Goal: Information Seeking & Learning: Find specific fact

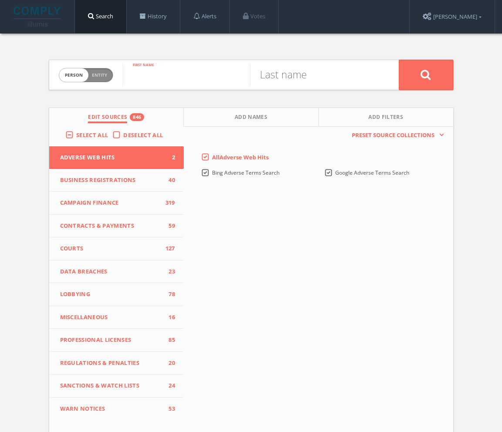
click at [178, 83] on input "text" at bounding box center [186, 75] width 127 height 23
paste input "[PERSON_NAME]"
click at [186, 78] on input "[PERSON_NAME]" at bounding box center [186, 75] width 127 height 23
type input "[PERSON_NAME]"
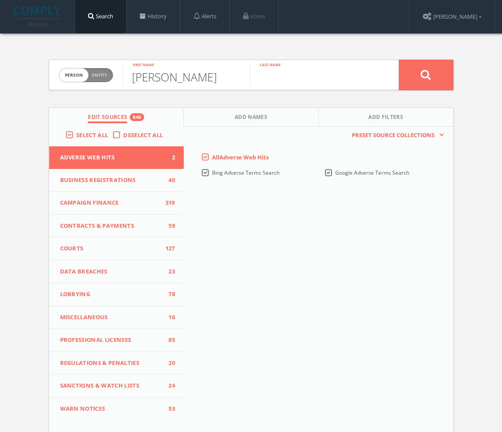
click at [318, 78] on input "text" at bounding box center [313, 75] width 127 height 23
paste input "[PERSON_NAME]"
type input "[PERSON_NAME]"
click at [169, 80] on input "[PERSON_NAME]" at bounding box center [186, 75] width 127 height 23
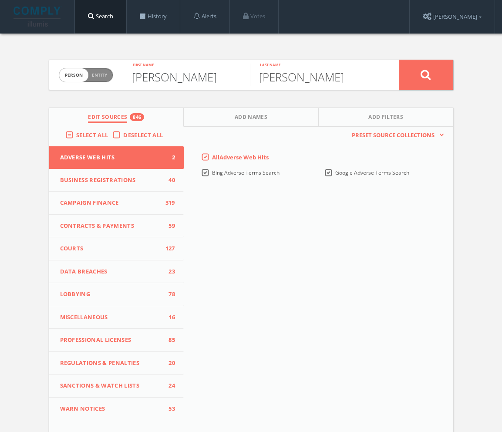
type input "[PERSON_NAME]"
click at [437, 77] on button at bounding box center [426, 75] width 54 height 30
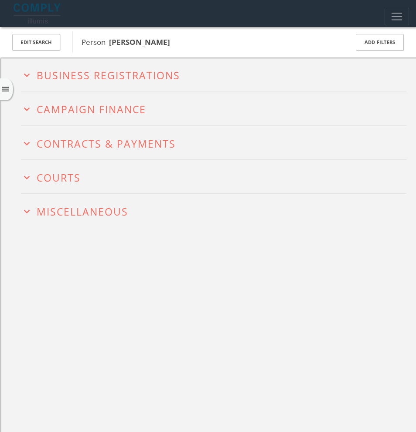
click at [70, 113] on span "Campaign Finance" at bounding box center [91, 109] width 109 height 14
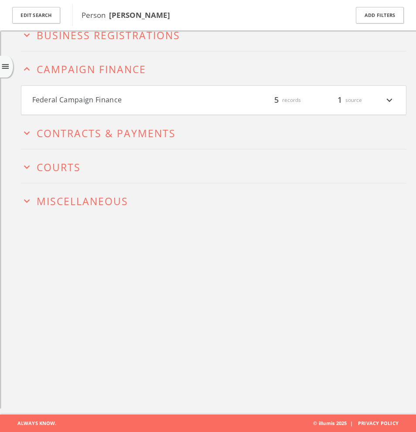
click at [112, 102] on button "Federal Campaign Finance" at bounding box center [122, 100] width 181 height 11
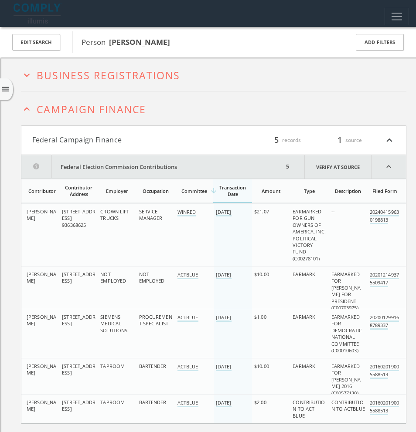
click at [64, 111] on span "Campaign Finance" at bounding box center [91, 109] width 109 height 14
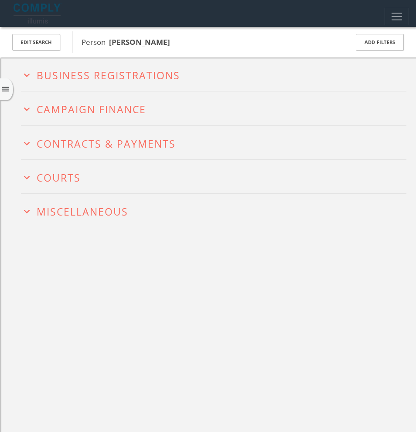
click at [97, 82] on h2 "expand_more Business Registrations" at bounding box center [213, 75] width 385 height 34
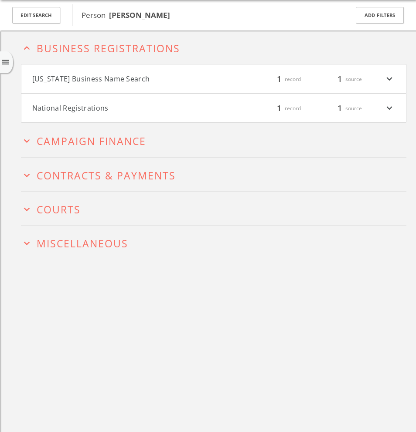
click at [87, 99] on h4 "National Registrations filter_list 1 record 1 source expand_more" at bounding box center [213, 108] width 384 height 29
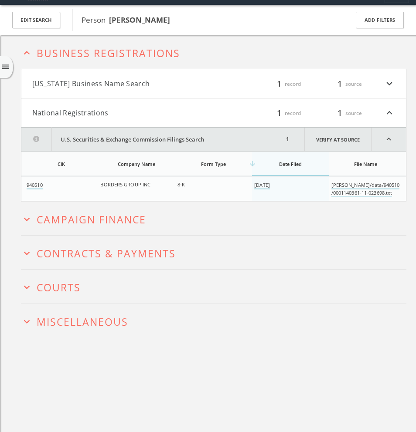
scroll to position [28, 0]
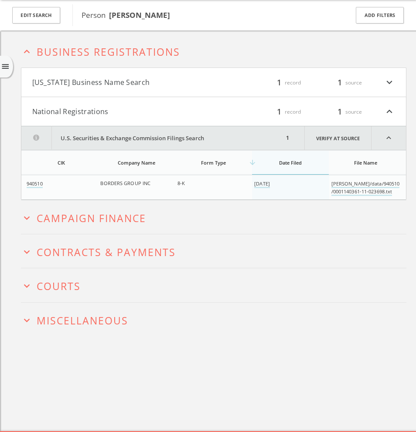
click at [97, 297] on h2 "expand_more Courts" at bounding box center [213, 285] width 385 height 34
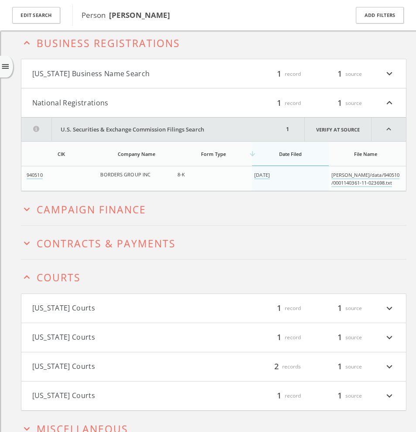
scroll to position [80, 0]
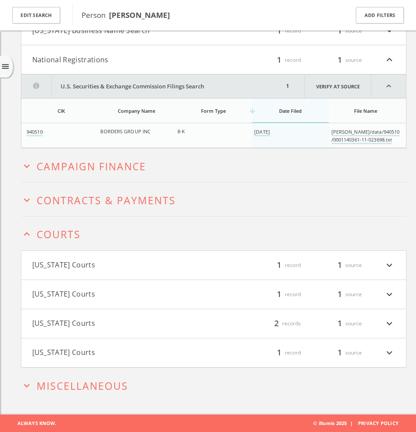
click at [89, 379] on span "Miscellaneous" at bounding box center [82, 386] width 91 height 14
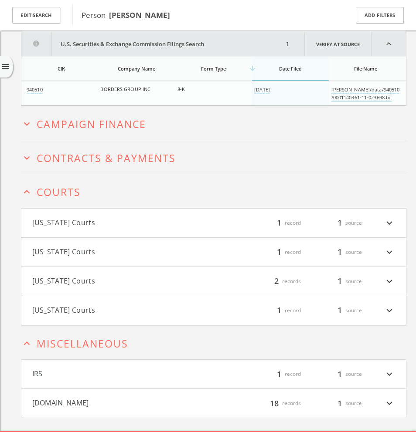
scroll to position [139, 0]
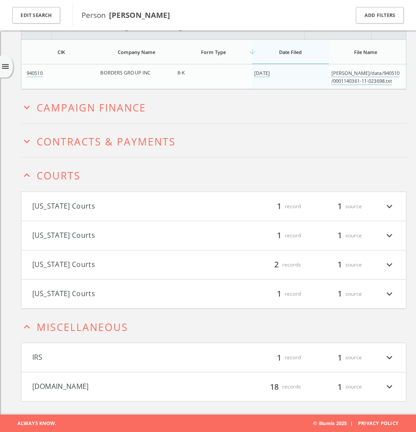
click at [97, 390] on button "[DOMAIN_NAME]" at bounding box center [122, 386] width 181 height 11
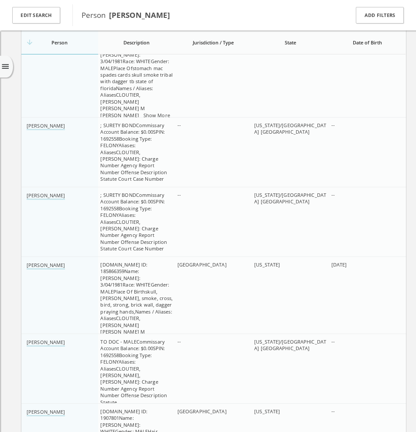
scroll to position [1268, 0]
